Goal: Find specific page/section: Find specific page/section

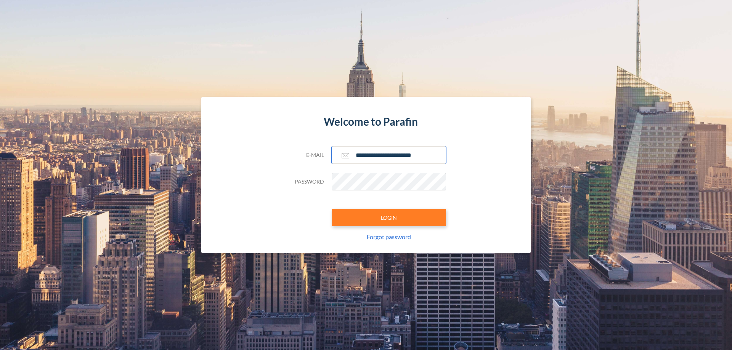
type input "**********"
click at [389, 218] on button "LOGIN" at bounding box center [389, 218] width 114 height 18
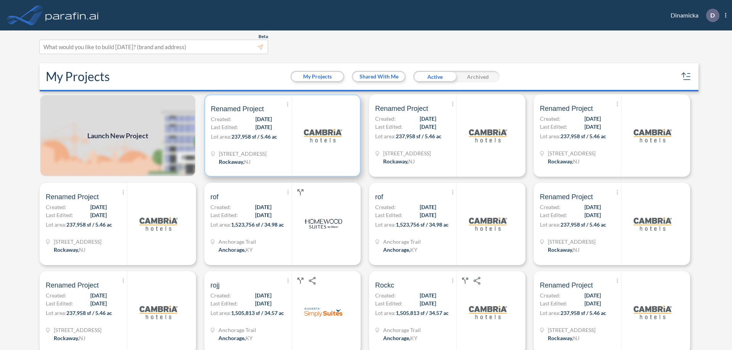
scroll to position [2, 0]
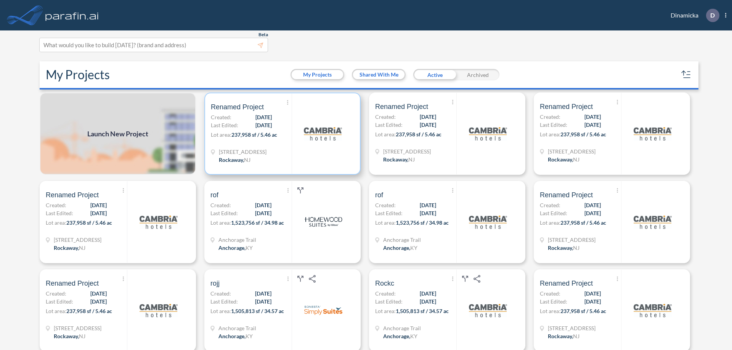
click at [281, 134] on p "Lot area: 237,958 sf / 5.46 ac" at bounding box center [251, 136] width 81 height 11
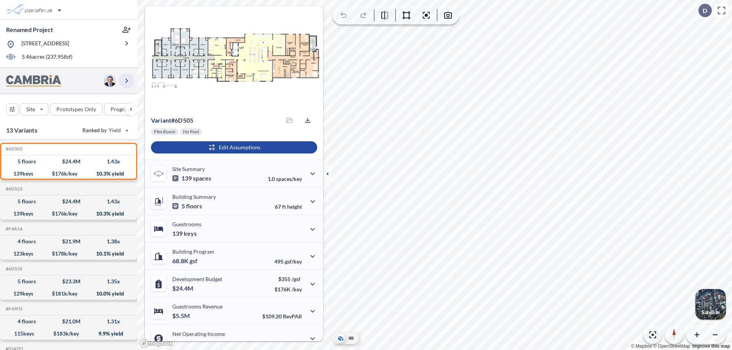
click at [127, 80] on icon "button" at bounding box center [126, 80] width 9 height 9
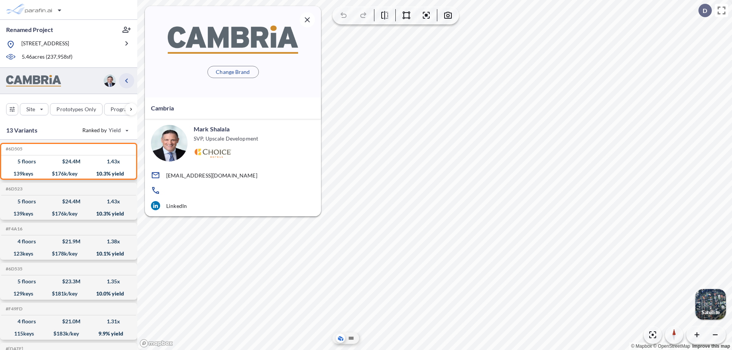
click at [127, 80] on icon "button" at bounding box center [126, 80] width 9 height 9
